Goal: Find specific page/section: Find specific page/section

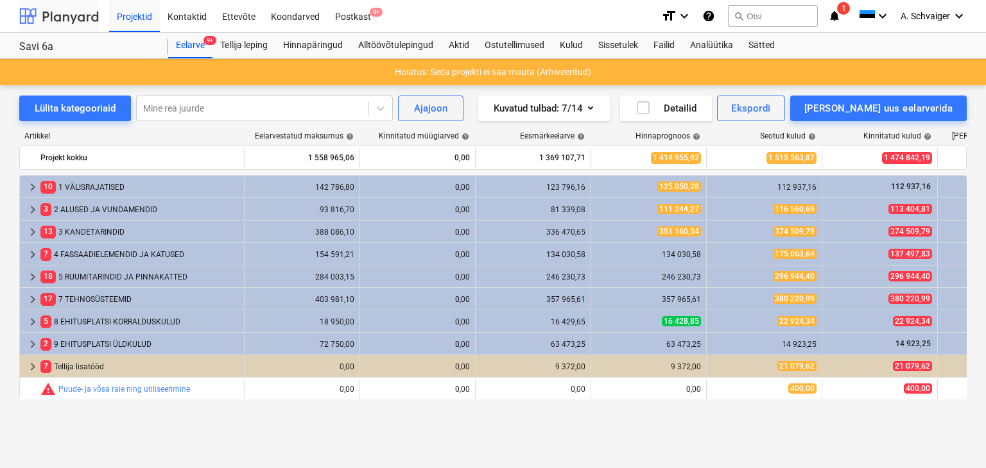
click at [76, 13] on div at bounding box center [59, 16] width 80 height 32
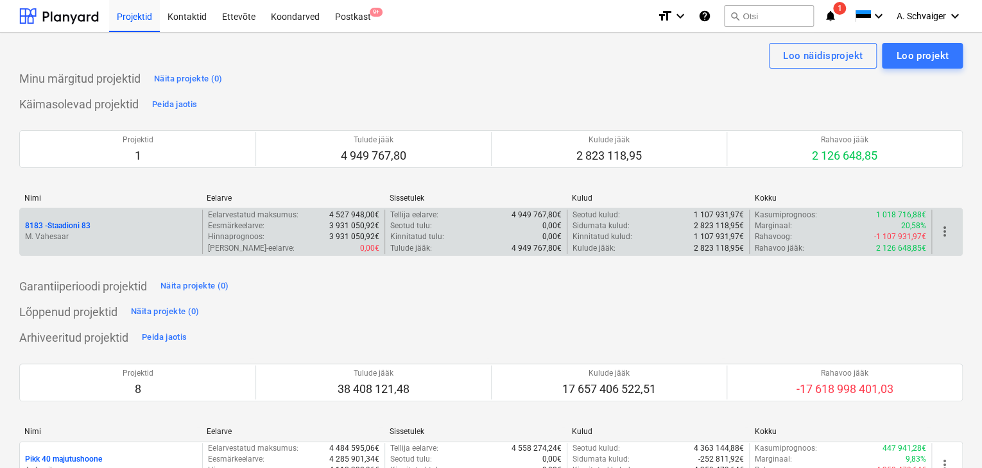
click at [82, 227] on p "8183 - Staadioni 83" at bounding box center [57, 226] width 65 height 11
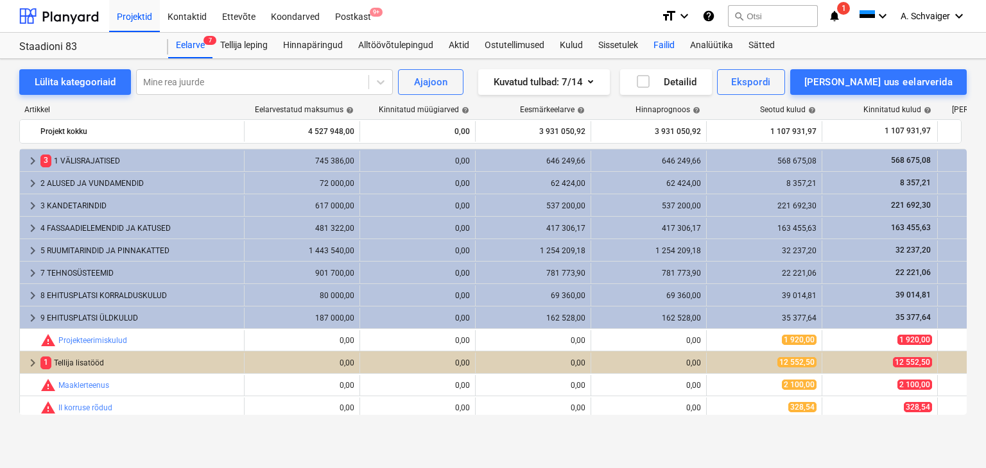
click at [672, 47] on div "Failid" at bounding box center [664, 46] width 37 height 26
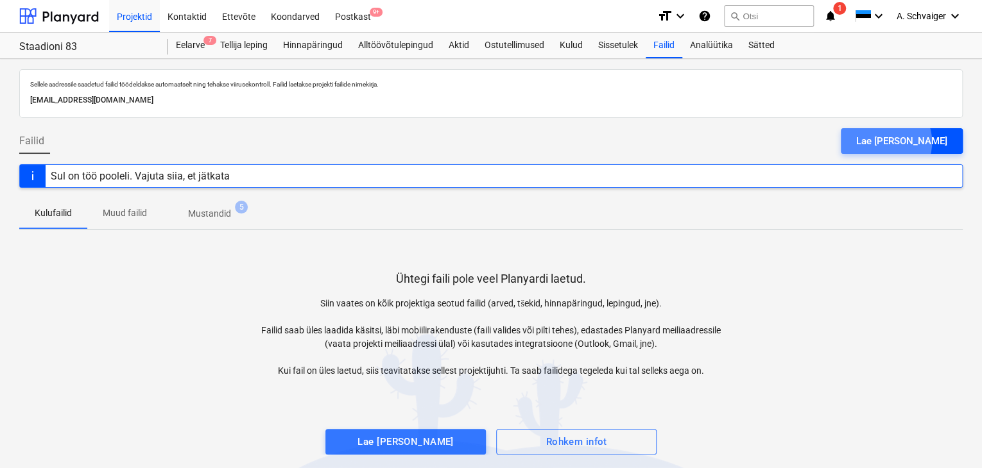
click at [916, 142] on div "Lae [PERSON_NAME]" at bounding box center [901, 141] width 91 height 17
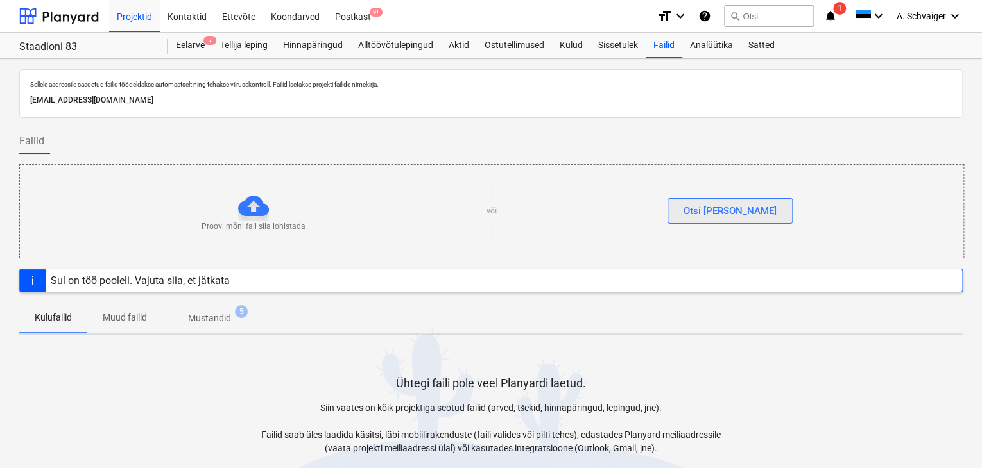
click at [748, 211] on div "Otsi [PERSON_NAME]" at bounding box center [729, 211] width 93 height 17
